Goal: Task Accomplishment & Management: Complete application form

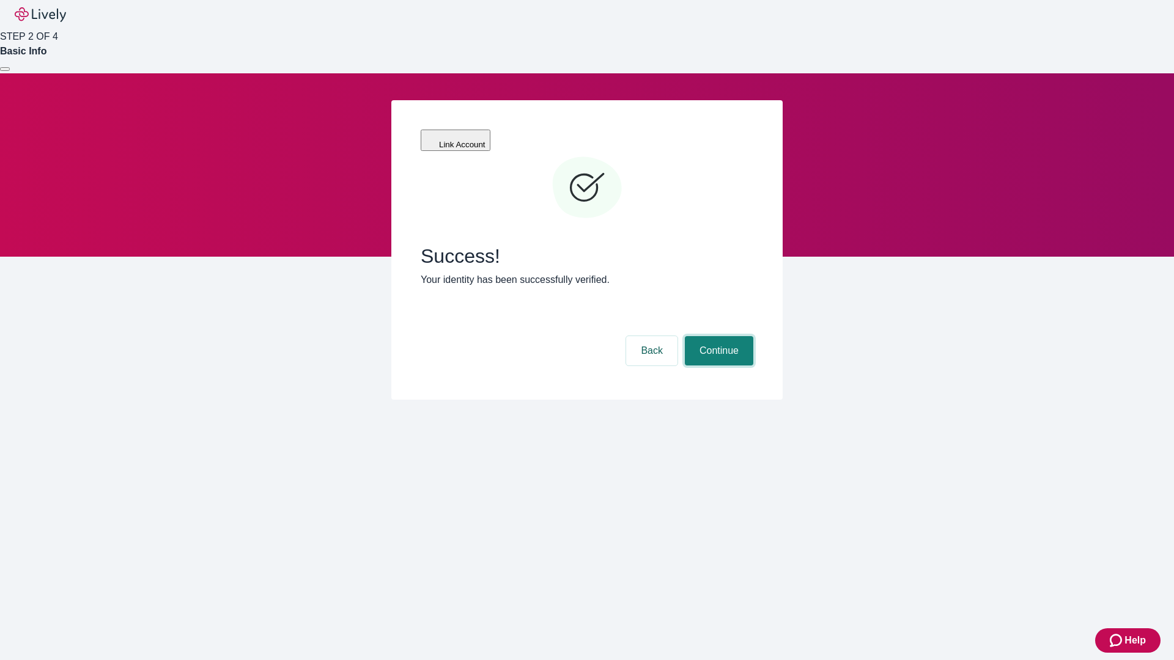
click at [717, 336] on button "Continue" at bounding box center [719, 350] width 68 height 29
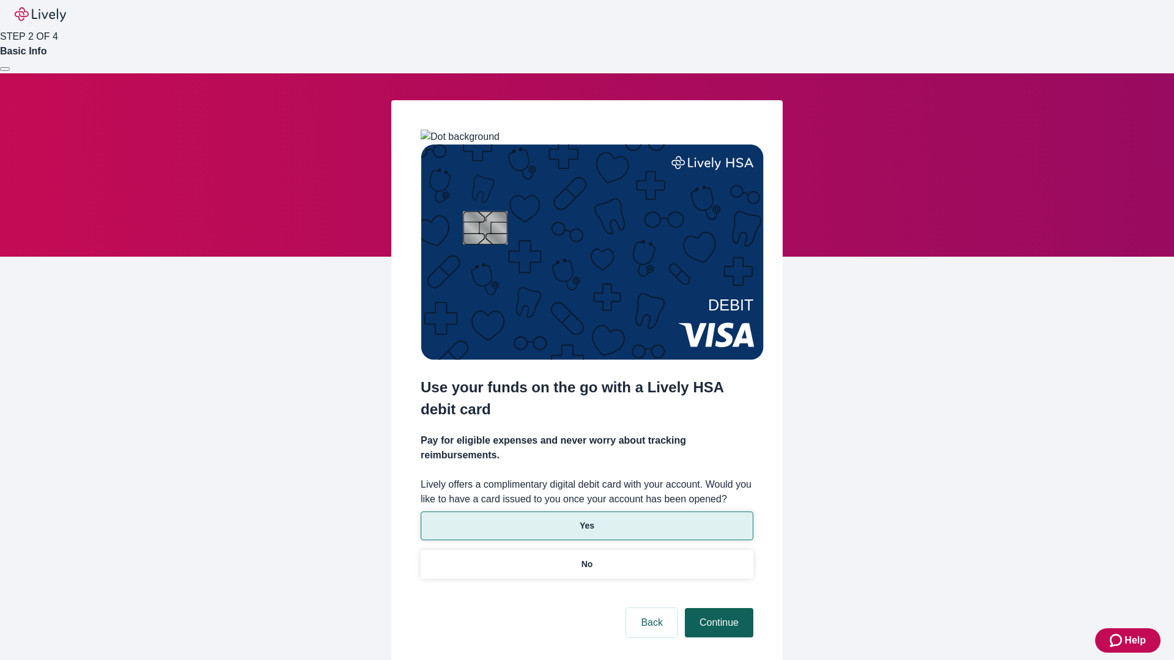
click at [586, 520] on p "Yes" at bounding box center [587, 526] width 15 height 13
click at [717, 608] on button "Continue" at bounding box center [719, 622] width 68 height 29
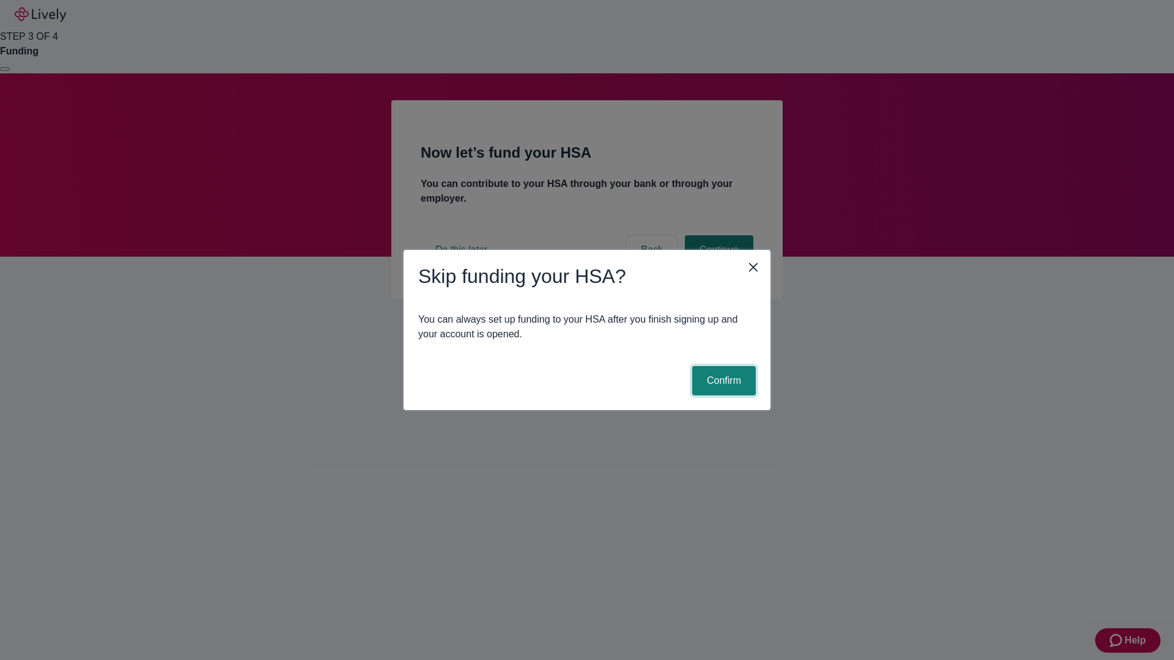
click at [722, 381] on button "Confirm" at bounding box center [724, 380] width 64 height 29
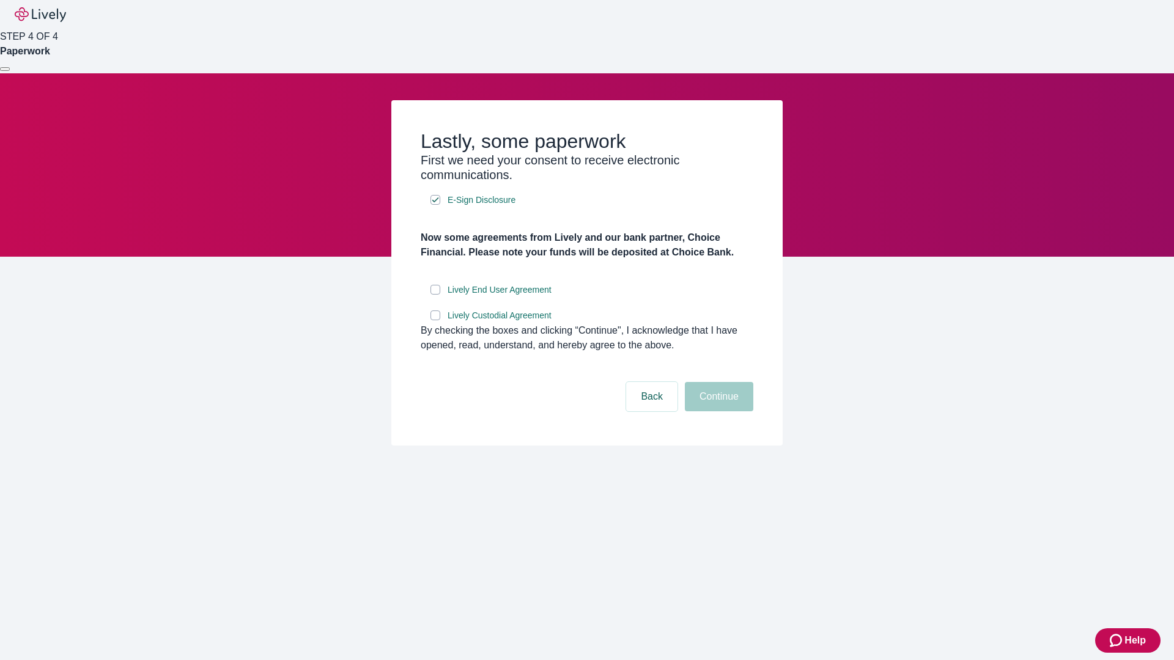
click at [435, 295] on input "Lively End User Agreement" at bounding box center [435, 290] width 10 height 10
checkbox input "true"
click at [435, 320] on input "Lively Custodial Agreement" at bounding box center [435, 316] width 10 height 10
checkbox input "true"
click at [717, 411] on button "Continue" at bounding box center [719, 396] width 68 height 29
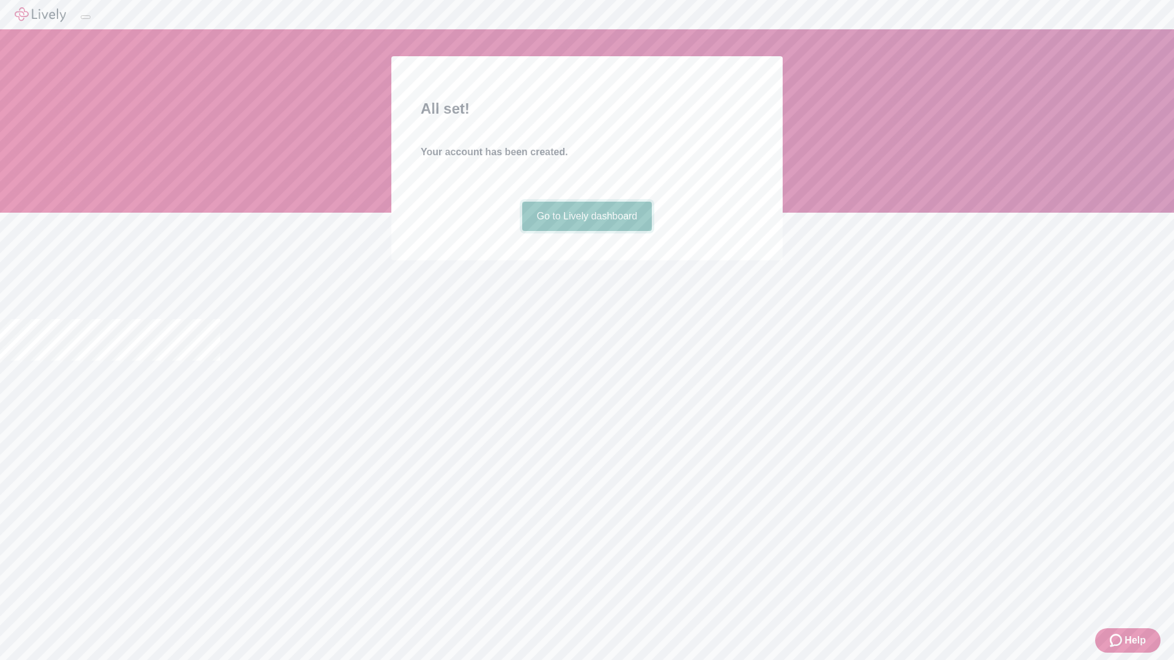
click at [586, 231] on link "Go to Lively dashboard" at bounding box center [587, 216] width 130 height 29
